Goal: Find contact information: Find contact information

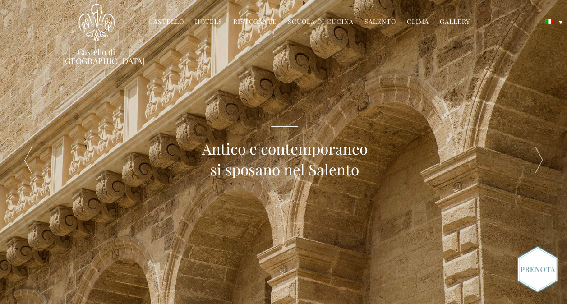
click at [173, 19] on link "Castello" at bounding box center [166, 22] width 36 height 10
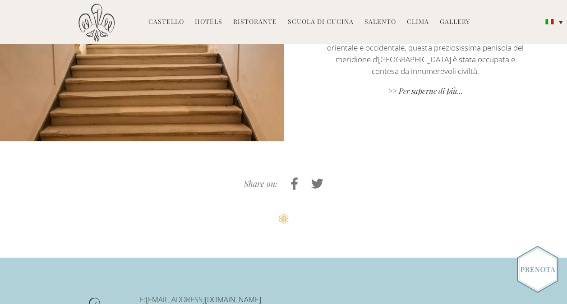
scroll to position [1902, 0]
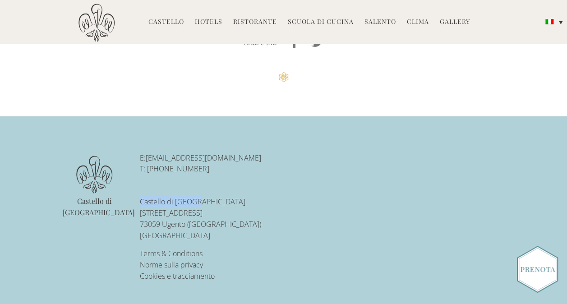
drag, startPoint x: 204, startPoint y: 200, endPoint x: 134, endPoint y: 200, distance: 69.5
click at [134, 200] on ul "E: [EMAIL_ADDRESS][DOMAIN_NAME] T: [PHONE_NUMBER] [GEOGRAPHIC_DATA][STREET_ADDR…" at bounding box center [232, 218] width 199 height 130
copy p "Castello di [GEOGRAPHIC_DATA]"
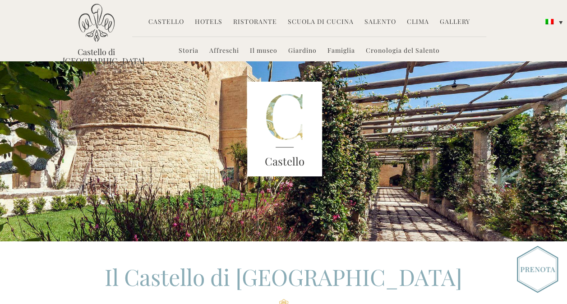
scroll to position [0, 0]
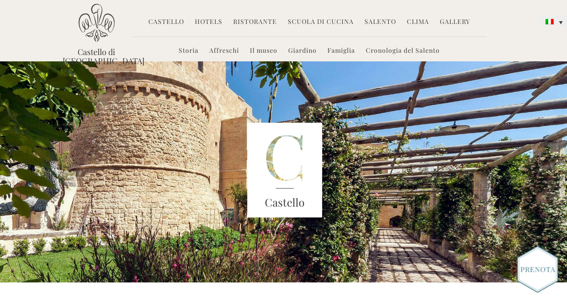
click at [563, 19] on link at bounding box center [554, 21] width 26 height 11
click at [156, 48] on ul "Storia Affreschi Il museo Giardino Famiglia Cronologia del Salento" at bounding box center [309, 49] width 354 height 24
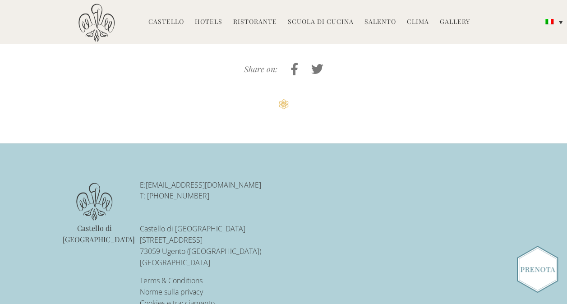
scroll to position [1902, 0]
